Goal: Task Accomplishment & Management: Use online tool/utility

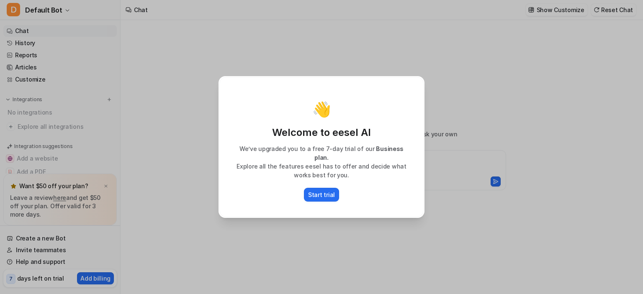
type textarea "**********"
click at [490, 162] on div "👋 Welcome to eesel AI We’ve upgraded you to a free 7-day trial of our Business …" at bounding box center [321, 147] width 643 height 294
click at [473, 123] on div "👋 Welcome to eesel AI We’ve upgraded you to a free 7-day trial of our Business …" at bounding box center [321, 147] width 643 height 294
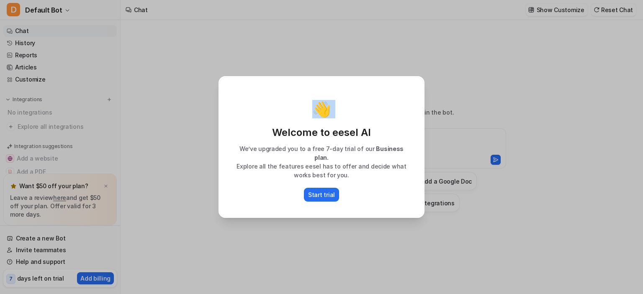
click at [473, 123] on div "👋 Welcome to eesel AI We’ve upgraded you to a free 7-day trial of our Business …" at bounding box center [321, 147] width 643 height 294
drag, startPoint x: 322, startPoint y: 199, endPoint x: 324, endPoint y: 189, distance: 10.3
click at [324, 189] on div "👋 Welcome to eesel AI We’ve upgraded you to a free 7-day trial of our Business …" at bounding box center [321, 147] width 204 height 140
click at [324, 190] on p "Start trial" at bounding box center [321, 194] width 27 height 9
